Goal: Transaction & Acquisition: Purchase product/service

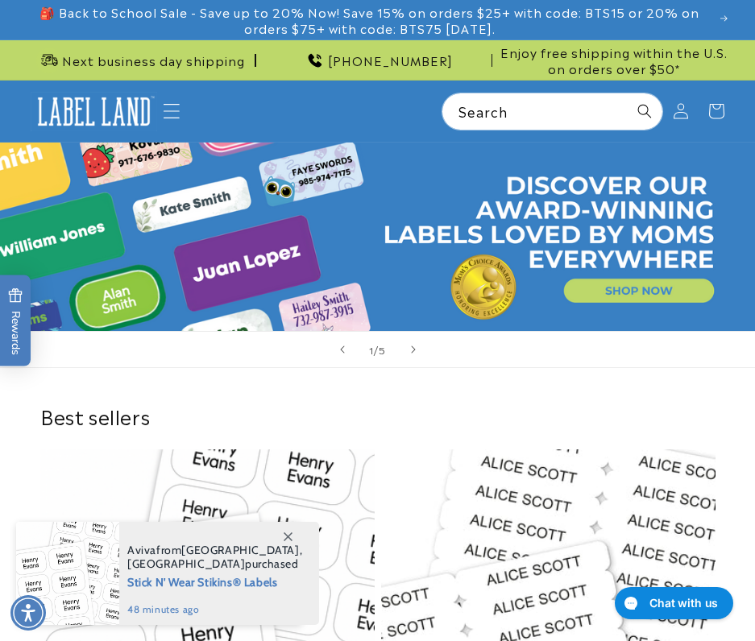
click at [168, 109] on icon "Menu" at bounding box center [171, 110] width 17 height 17
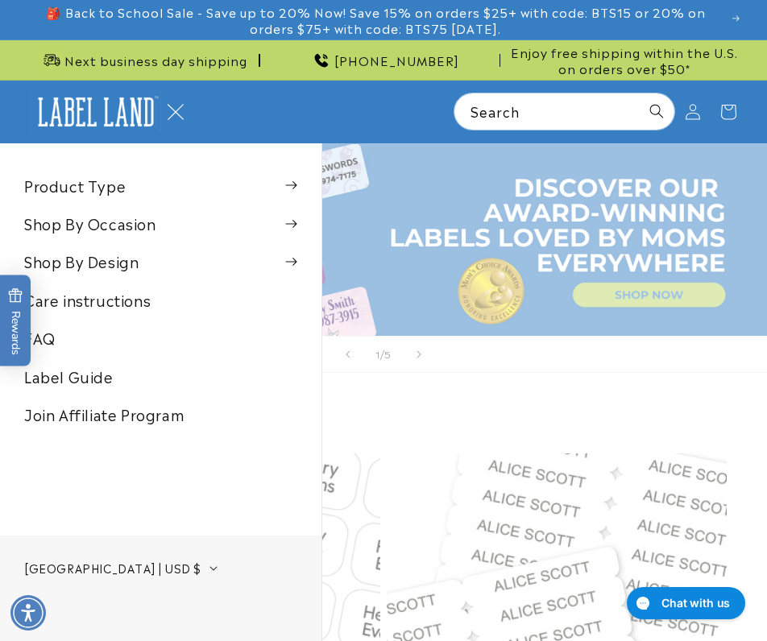
click at [193, 130] on summary "Menu" at bounding box center [175, 111] width 35 height 35
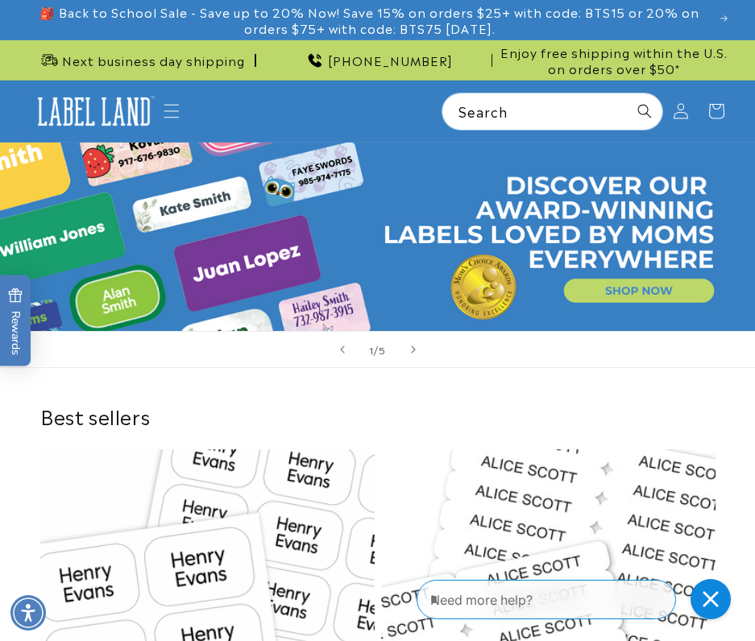
click at [629, 293] on link "Open this option" at bounding box center [377, 237] width 755 height 188
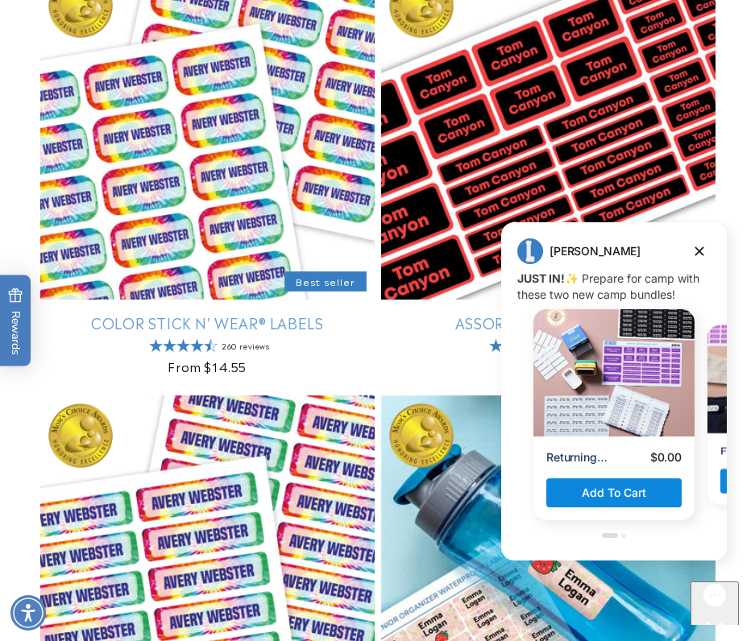
scroll to position [403, 0]
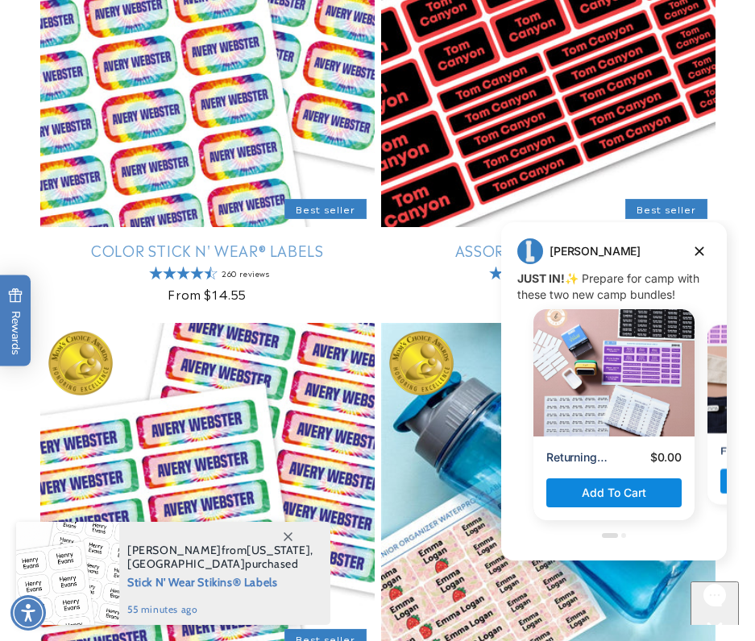
click at [677, 241] on link "Assorted Name Labels" at bounding box center [548, 250] width 334 height 19
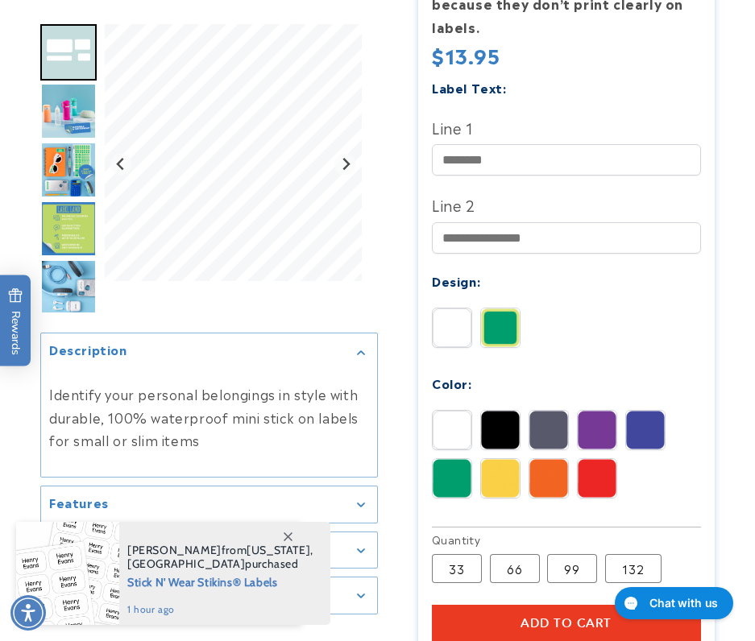
scroll to position [564, 0]
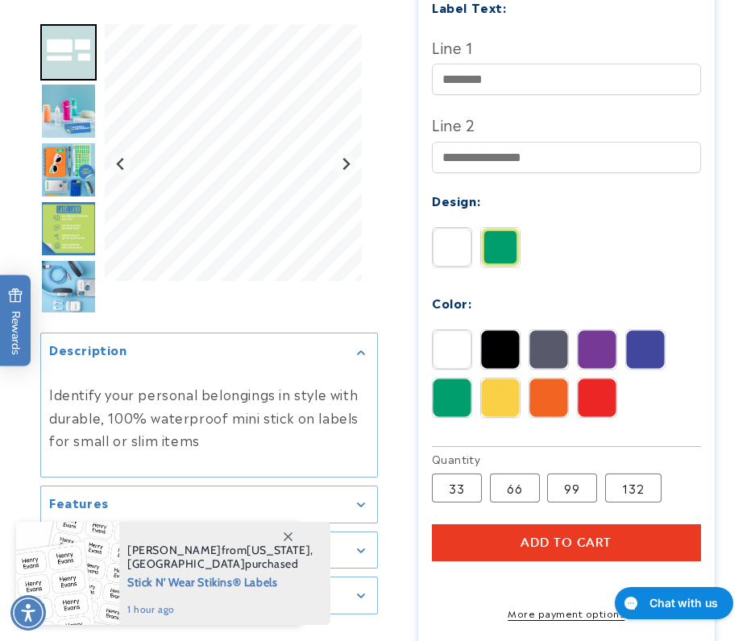
click at [644, 350] on img at bounding box center [645, 349] width 39 height 39
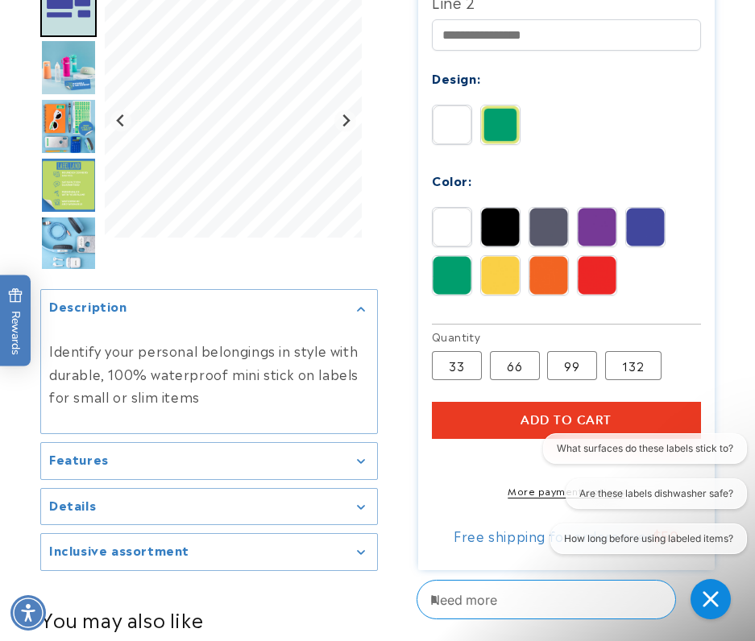
scroll to position [725, 0]
